Goal: Information Seeking & Learning: Learn about a topic

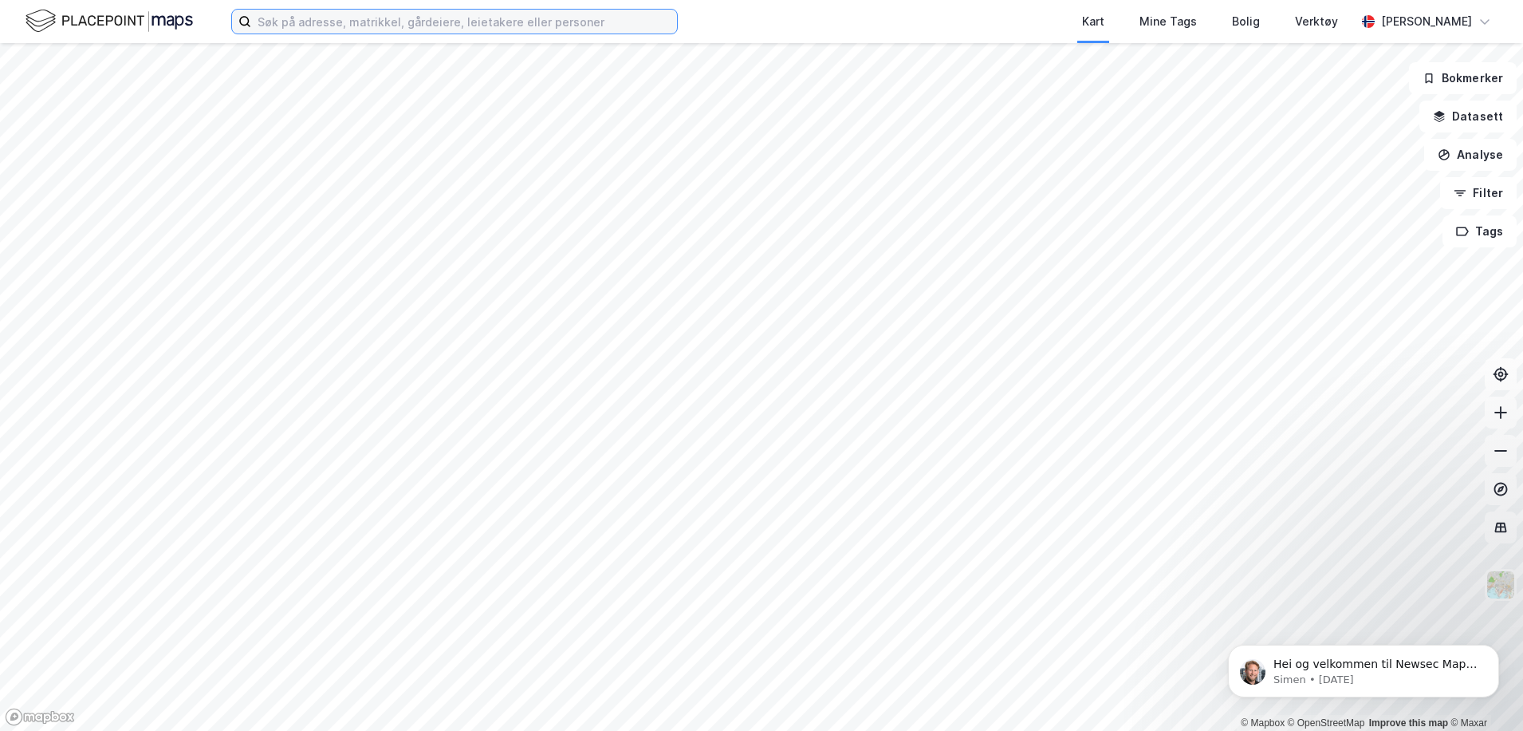
click at [269, 17] on input at bounding box center [464, 22] width 426 height 24
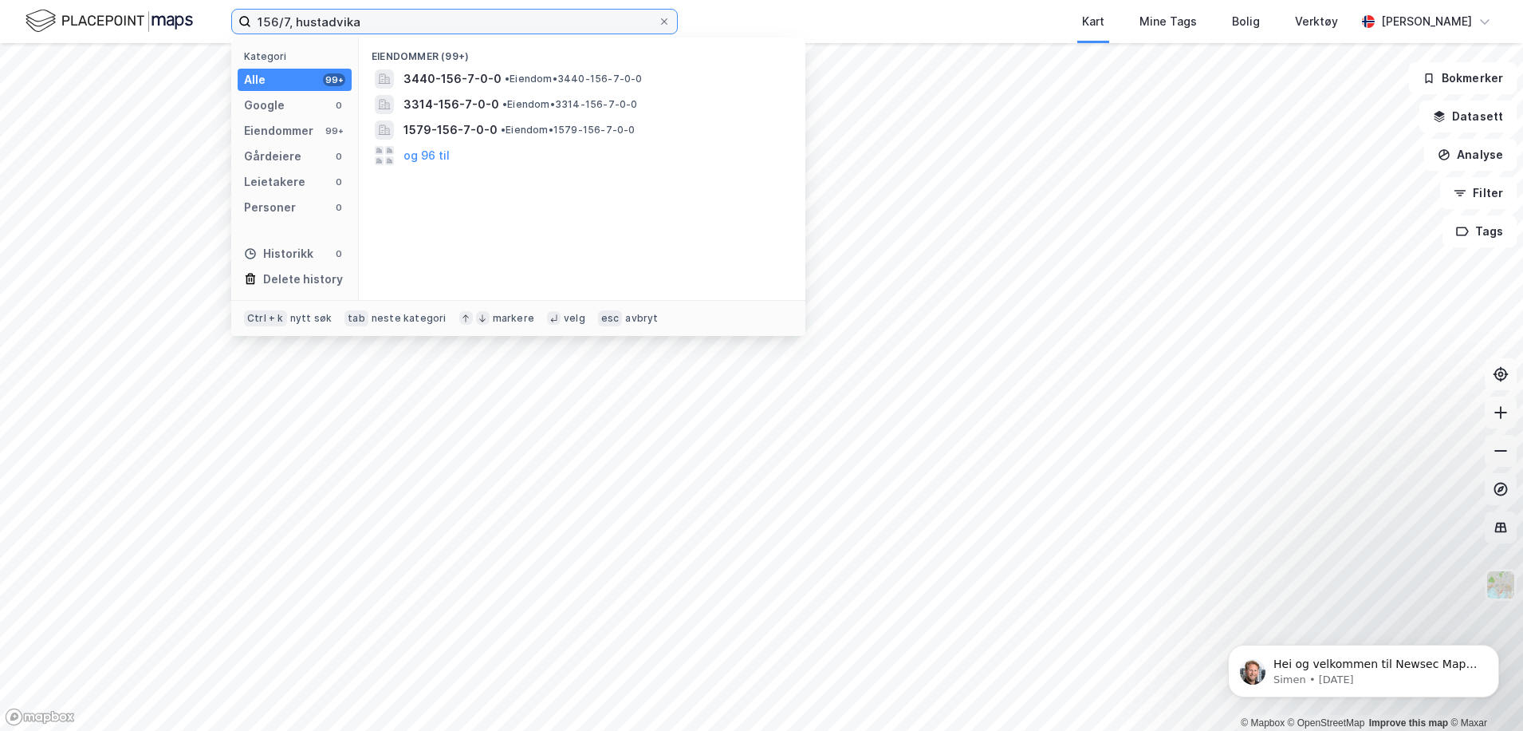
type input "156/7, hustadvika"
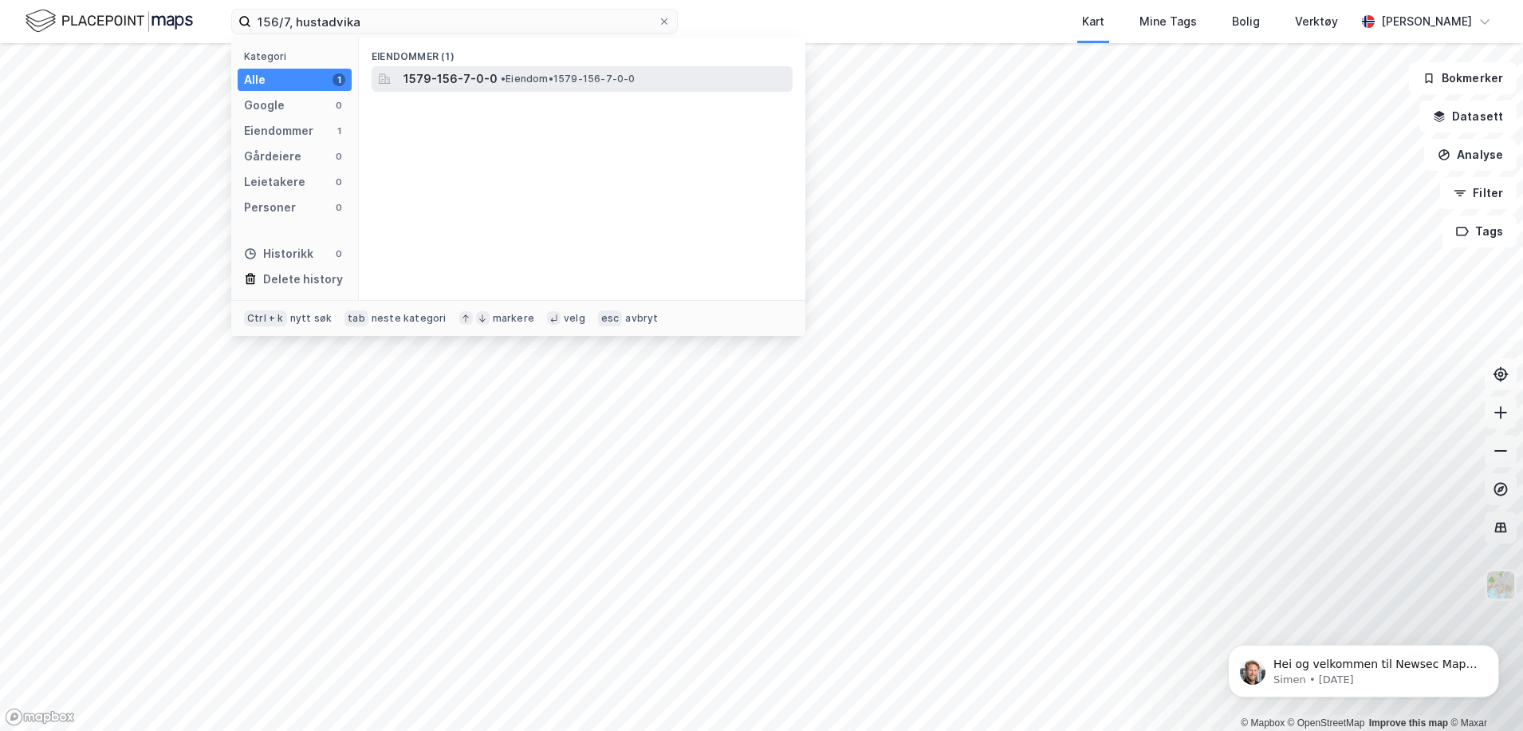
click at [462, 85] on span "1579-156-7-0-0" at bounding box center [451, 78] width 94 height 19
